Goal: Task Accomplishment & Management: Complete application form

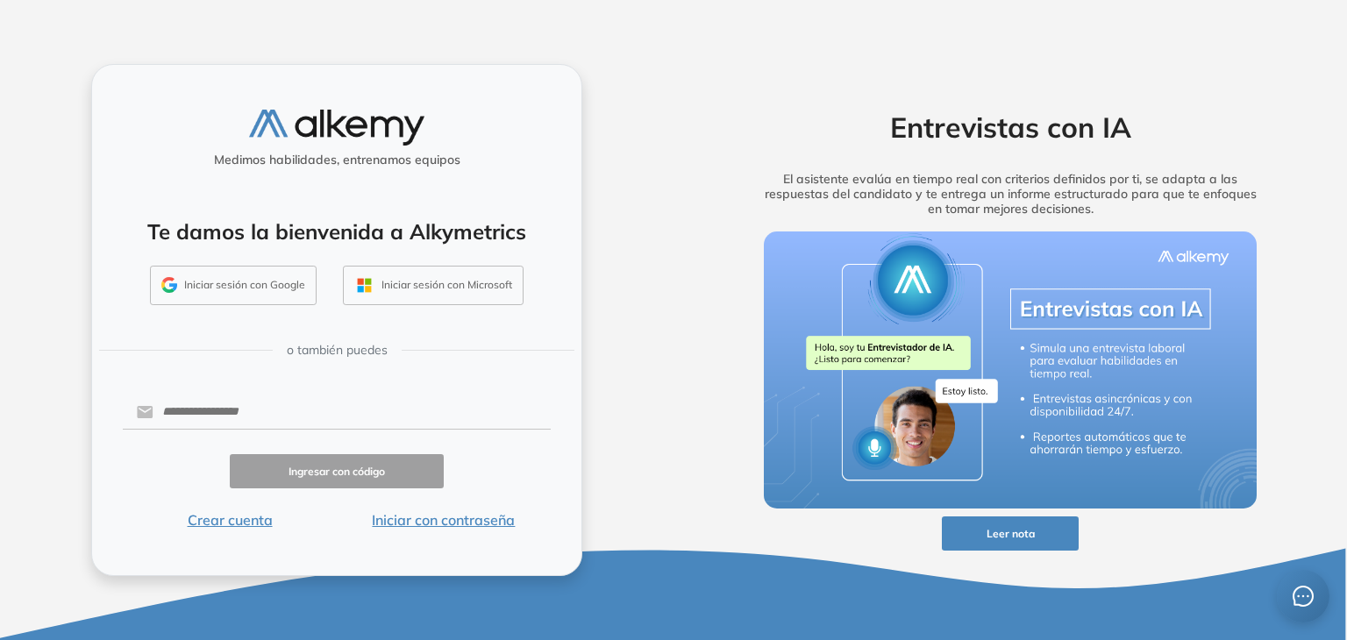
click at [232, 269] on button "Iniciar sesión con Google" at bounding box center [233, 286] width 167 height 40
